Goal: Communication & Community: Answer question/provide support

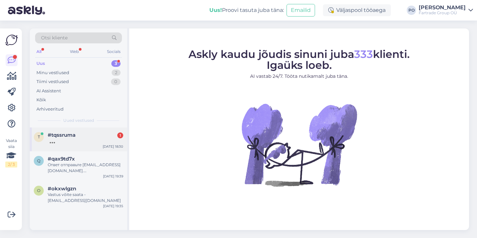
click at [79, 141] on div at bounding box center [85, 141] width 75 height 6
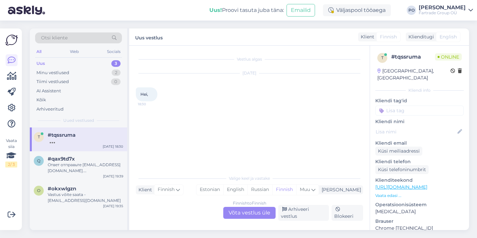
click at [393, 193] on p "Vaata edasi ..." at bounding box center [419, 196] width 88 height 6
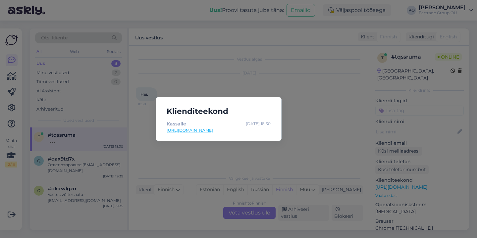
click at [318, 120] on div "Klienditeekond Kassalle Sep 13 18:30 https://charma.ee/checkout-3/" at bounding box center [238, 119] width 477 height 238
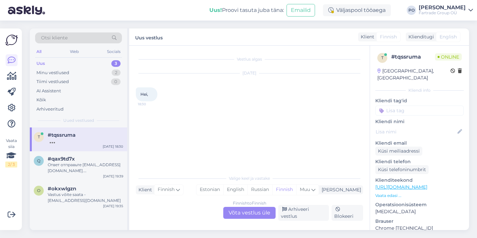
click at [244, 211] on div "Finnish to Finnish Võta vestlus üle" at bounding box center [249, 213] width 52 height 12
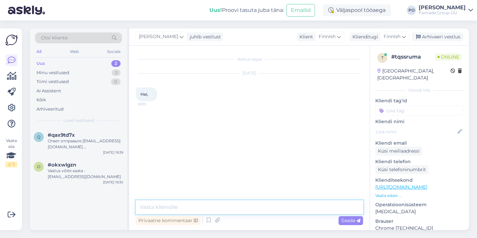
click at [197, 206] on textarea at bounding box center [249, 207] width 227 height 14
type textarea "Tere õhtust"
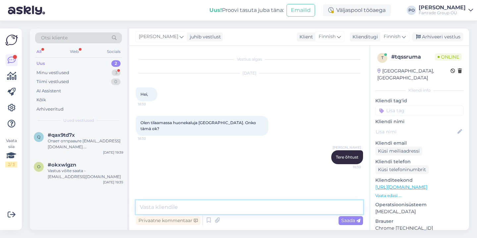
click at [211, 202] on textarea at bounding box center [249, 207] width 227 height 14
type textarea "Jo, kyllä"
click at [158, 205] on textarea at bounding box center [249, 207] width 227 height 14
paste textarea "Tilausten lähettäminen [GEOGRAPHIC_DATA] ei ole meille ongelma"
type textarea "Tilausten lähettäminen [GEOGRAPHIC_DATA] ei ole meille ongelma"
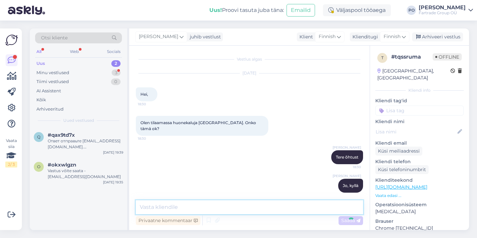
scroll to position [28, 0]
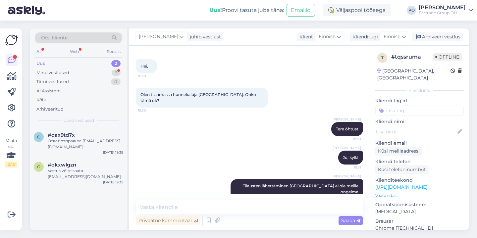
click at [394, 193] on p "Vaata edasi ..." at bounding box center [419, 196] width 88 height 6
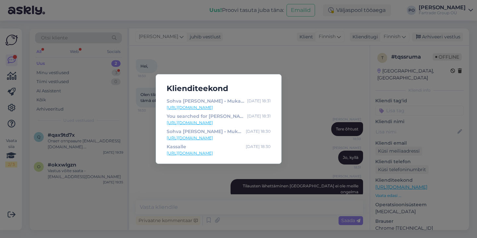
click at [305, 99] on div "Klienditeekond Sohva Monaghan • Mukavat sohvat aina hyvään hintaan Sep 13 18:31…" at bounding box center [238, 119] width 477 height 238
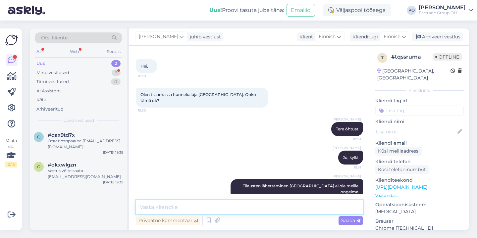
click at [225, 206] on textarea at bounding box center [249, 207] width 227 height 14
paste textarea "Tarvitsemme tietenkin tarkan toimitusosoitteen ja lähetyslistan, jotta voimme a…"
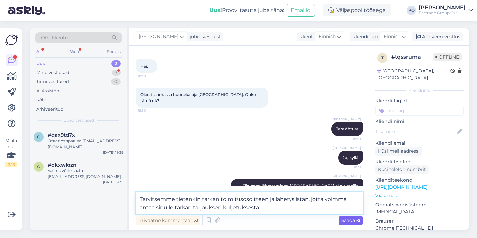
type textarea "Tarvitsemme tietenkin tarkan toimitusosoitteen ja lähetyslistan, jotta voimme a…"
click at [351, 220] on span "Saada" at bounding box center [350, 220] width 19 height 6
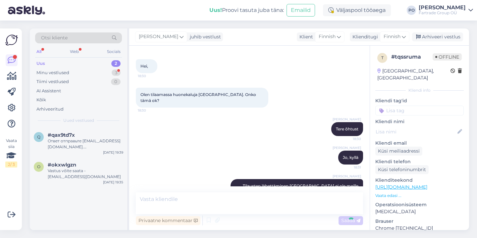
scroll to position [69, 0]
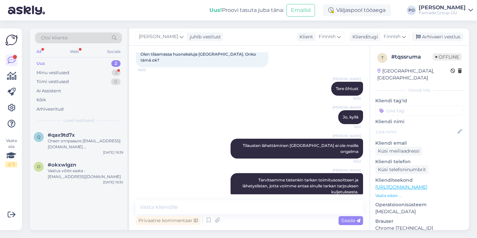
click at [391, 193] on p "Vaata edasi ..." at bounding box center [419, 196] width 88 height 6
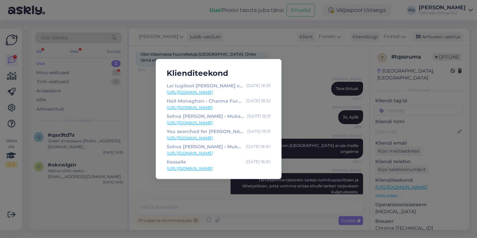
click at [318, 104] on div "Klienditeekond Lai tugitool [PERSON_NAME] valik tugitoole • Kvaliteetne mööbel …" at bounding box center [238, 119] width 477 height 238
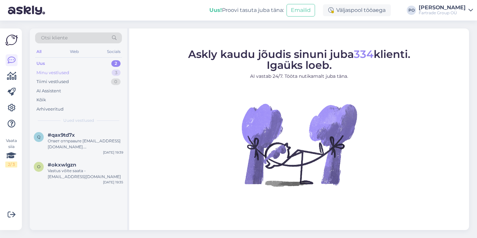
click at [86, 70] on div "Minu vestlused 3" at bounding box center [78, 72] width 87 height 9
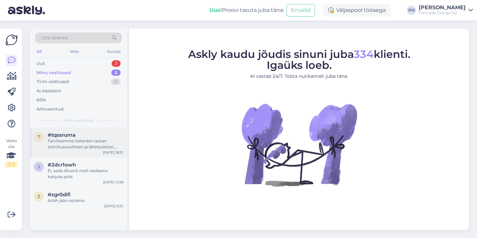
click at [84, 141] on div "Tarvitsemme tietenkin tarkan toimitusosoitteen ja lähetyslistan, jotta voimme a…" at bounding box center [85, 144] width 75 height 12
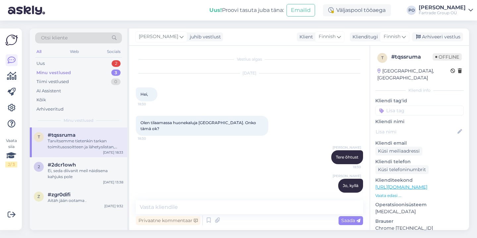
scroll to position [69, 0]
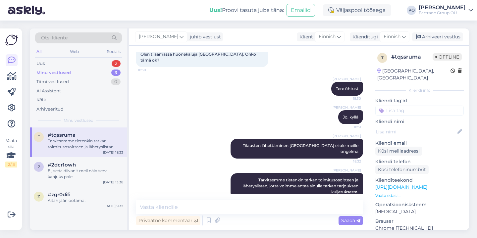
click at [385, 193] on p "Vaata edasi ..." at bounding box center [419, 196] width 88 height 6
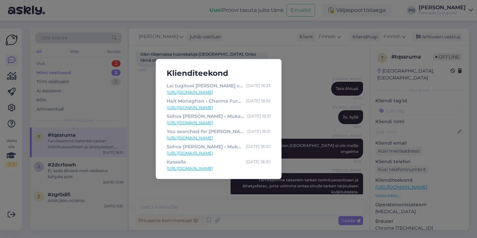
click at [319, 101] on div "Klienditeekond Lai tugitool [PERSON_NAME] valik tugitoole • Kvaliteetne mööbel …" at bounding box center [238, 119] width 477 height 238
